Goal: Task Accomplishment & Management: Complete application form

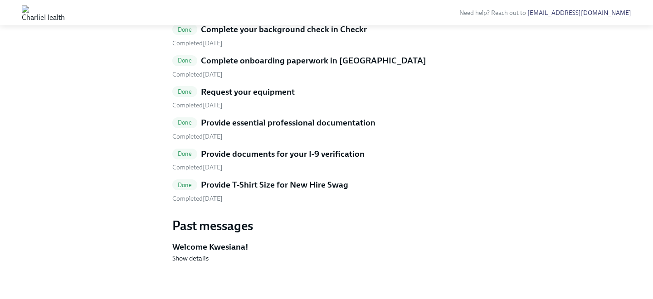
scroll to position [486, 0]
click at [331, 203] on link "Done Provide T-Shirt Size for New Hire Swag Completed July 30th" at bounding box center [326, 191] width 309 height 24
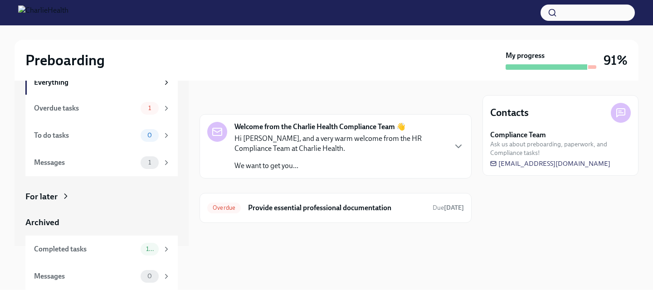
scroll to position [44, 0]
click at [107, 244] on div "Completed tasks 10" at bounding box center [102, 250] width 137 height 13
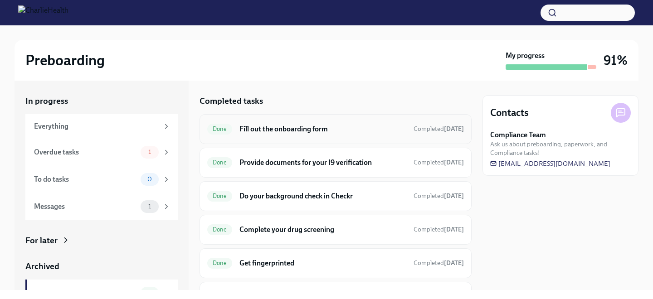
click at [300, 128] on h6 "Fill out the onboarding form" at bounding box center [323, 129] width 167 height 10
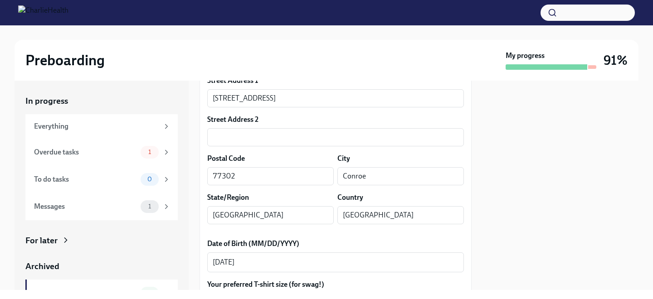
scroll to position [371, 0]
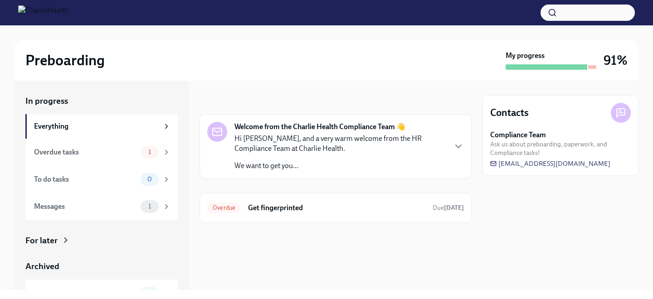
click at [140, 245] on div "For later" at bounding box center [101, 241] width 152 height 12
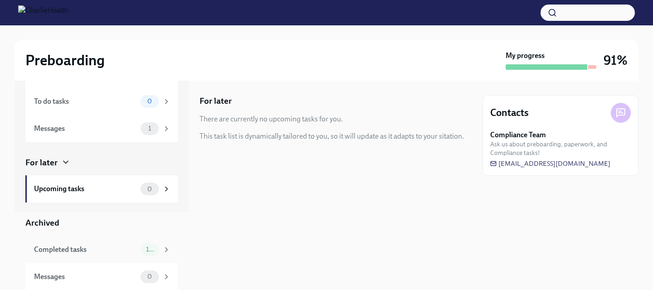
click at [137, 251] on div "Completed tasks" at bounding box center [85, 250] width 103 height 10
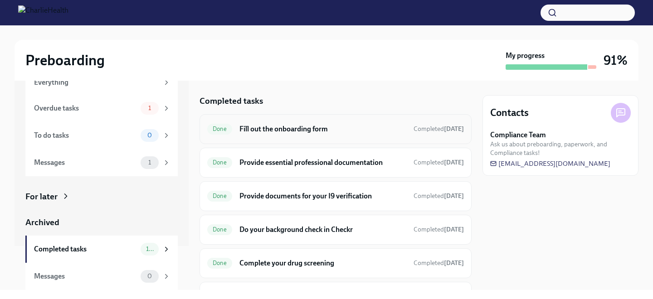
click at [251, 124] on h6 "Fill out the onboarding form" at bounding box center [323, 129] width 167 height 10
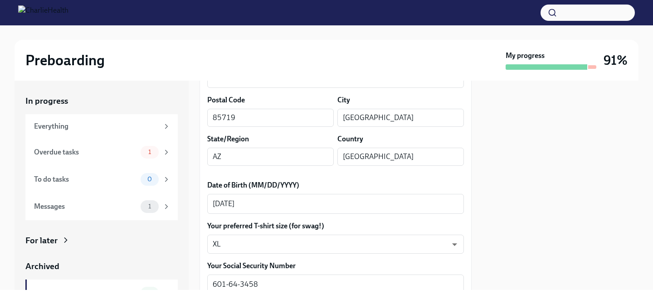
scroll to position [358, 0]
